Goal: Task Accomplishment & Management: Manage account settings

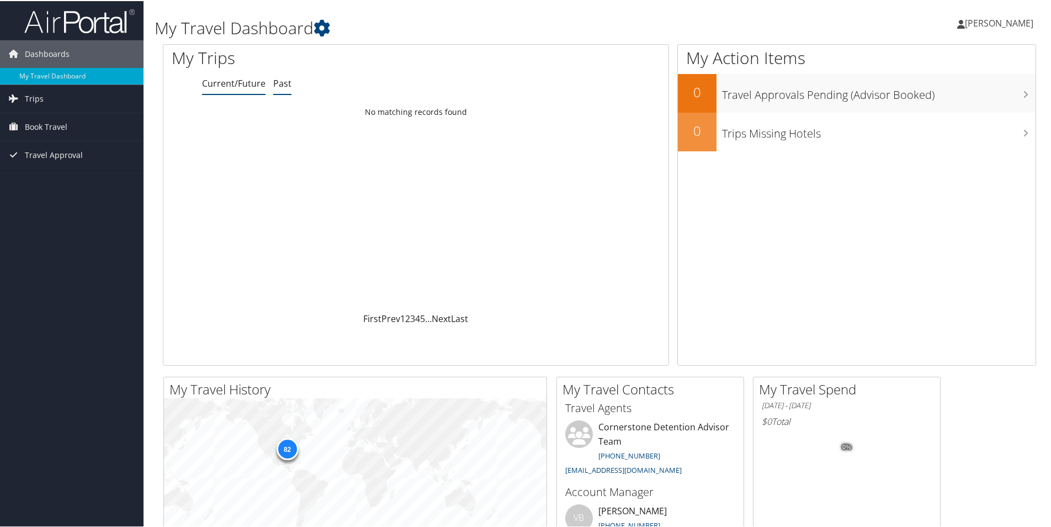
drag, startPoint x: 0, startPoint y: 0, endPoint x: 283, endPoint y: 85, distance: 295.1
click at [283, 85] on link "Past" at bounding box center [282, 82] width 18 height 12
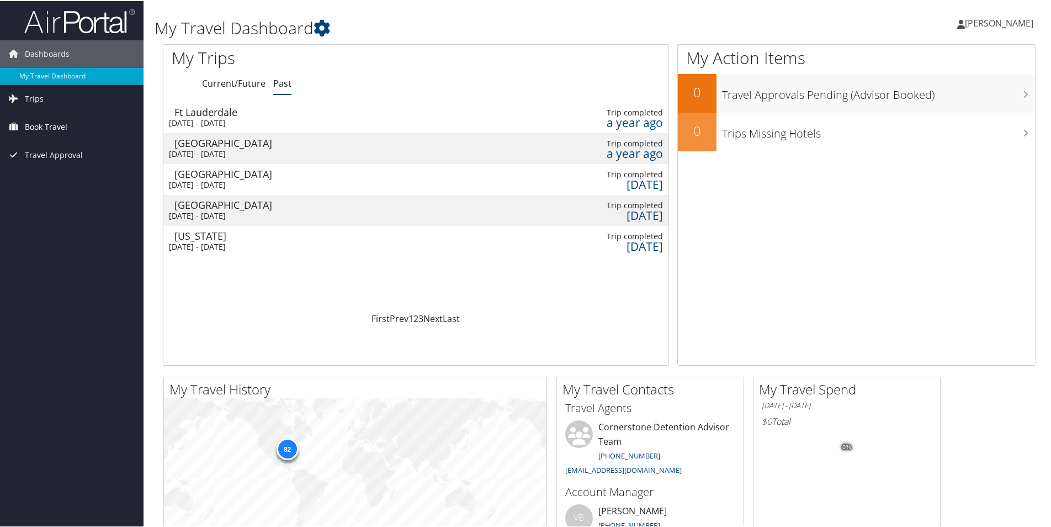
click at [41, 124] on span "Book Travel" at bounding box center [46, 126] width 43 height 28
click at [21, 100] on icon at bounding box center [14, 97] width 17 height 17
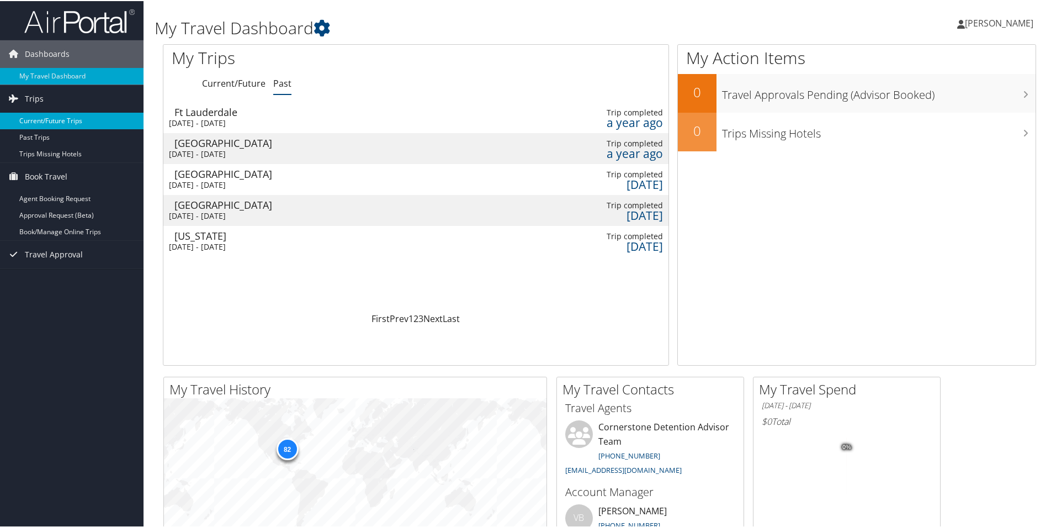
click at [52, 119] on link "Current/Future Trips" at bounding box center [72, 119] width 144 height 17
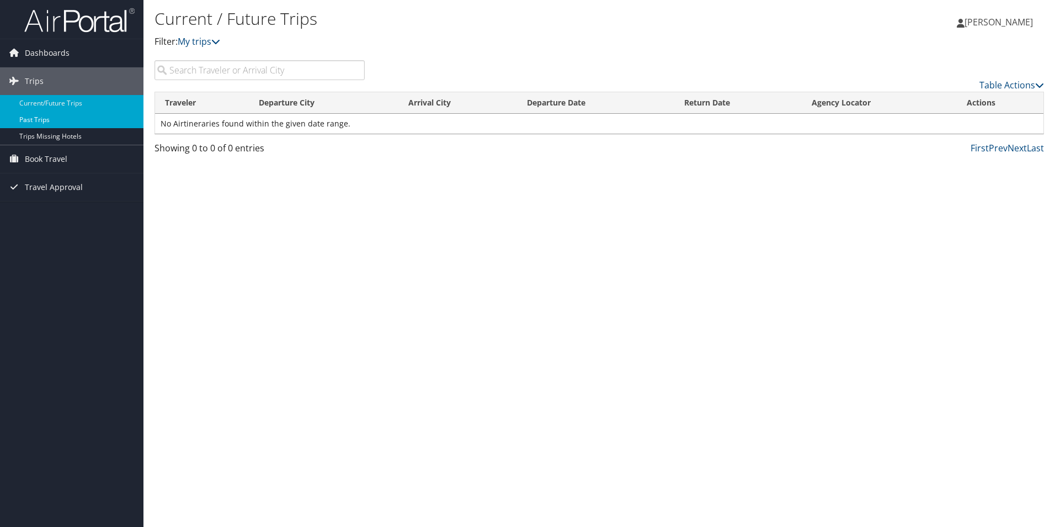
click at [39, 123] on link "Past Trips" at bounding box center [72, 119] width 144 height 17
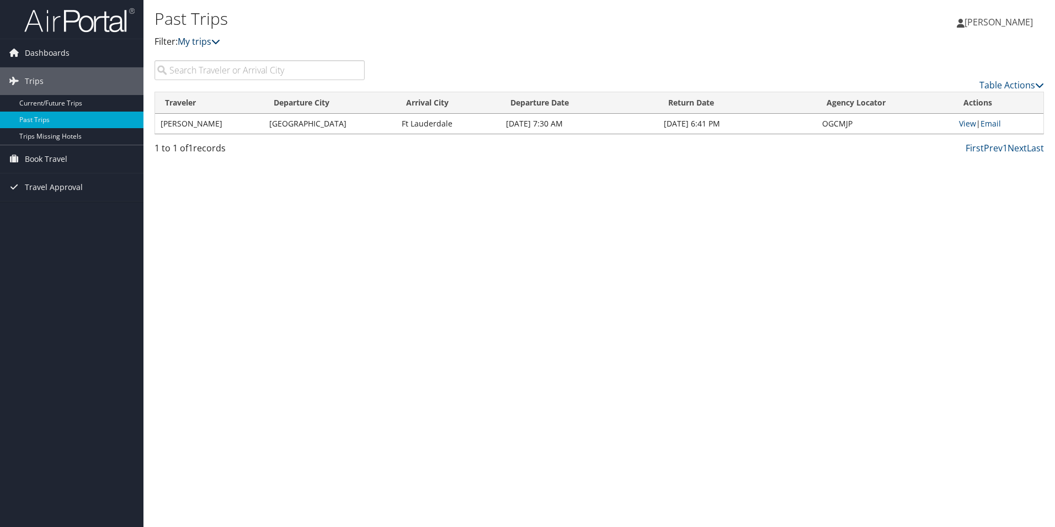
click at [218, 43] on icon at bounding box center [215, 41] width 9 height 9
click at [52, 157] on span "Book Travel" at bounding box center [46, 159] width 43 height 28
click at [56, 215] on link "Book/Manage Online Trips" at bounding box center [72, 214] width 144 height 17
